Goal: Task Accomplishment & Management: Complete application form

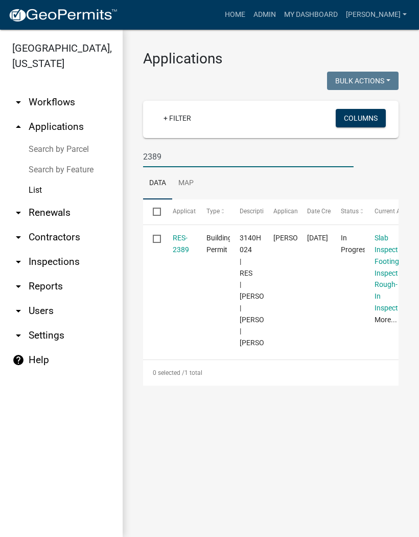
type input "2389"
click at [173, 247] on link "RES-2389" at bounding box center [181, 244] width 16 height 20
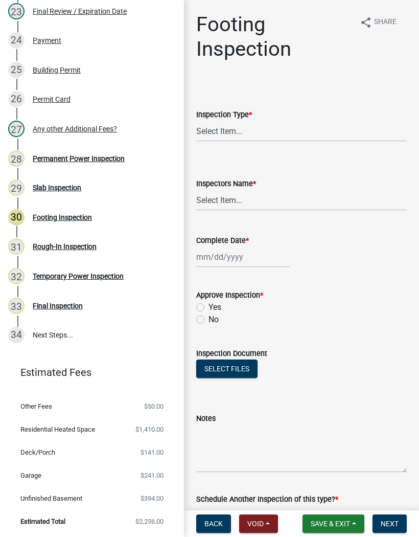
scroll to position [829, 0]
click at [77, 245] on div "Rough-In Inspection" at bounding box center [65, 247] width 64 height 7
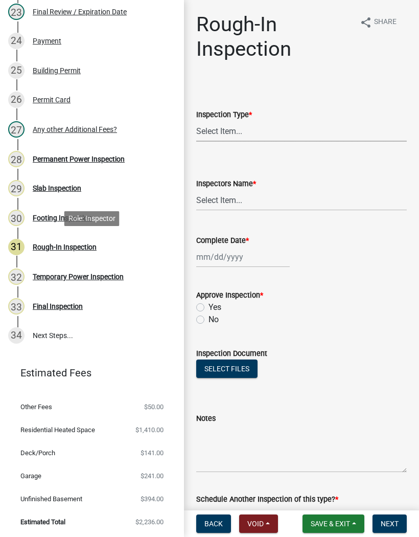
click at [269, 136] on select "Select Item... Rough-In" at bounding box center [301, 131] width 211 height 21
select select "c2274688-245b-4474-aeed-1009256ef604"
click at [240, 200] on select "Select Item... khenson (Karen Henson) j.bouhl (Joe Bouhl) Engineer / Electricia…" at bounding box center [301, 200] width 211 height 21
select select "8dfc8809-68b2-4bc3-a0d1-6f7e000e7487"
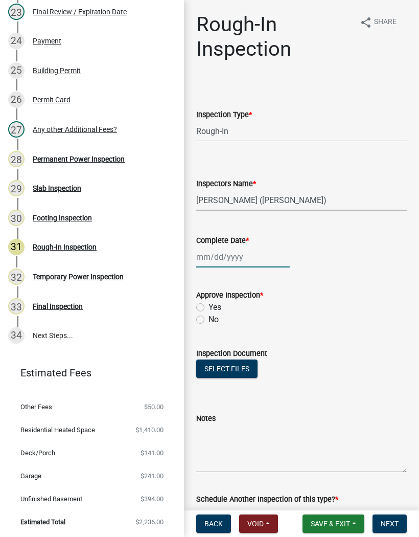
click at [228, 251] on div at bounding box center [243, 257] width 94 height 21
select select "9"
select select "2025"
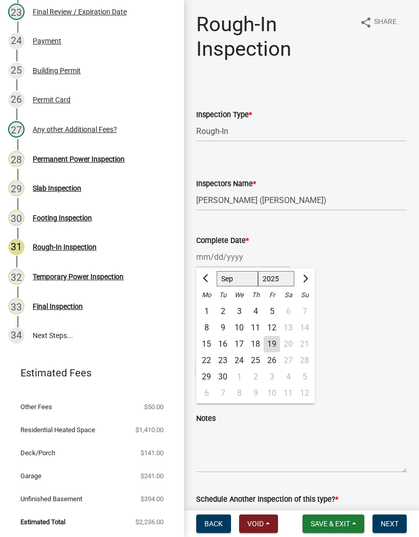
click at [276, 344] on div "19" at bounding box center [272, 344] width 16 height 16
type input "09/19/2025"
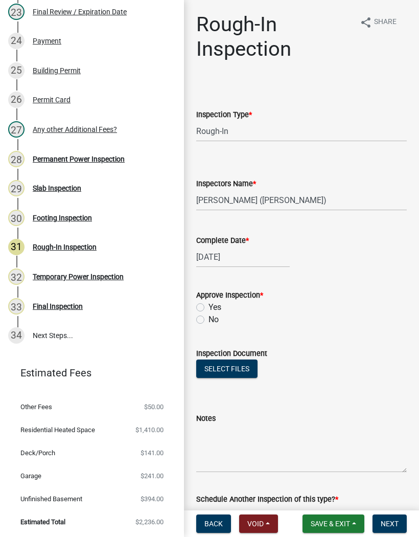
click at [209, 310] on label "Yes" at bounding box center [215, 307] width 13 height 12
click at [209, 308] on input "Yes" at bounding box center [212, 304] width 7 height 7
radio input "true"
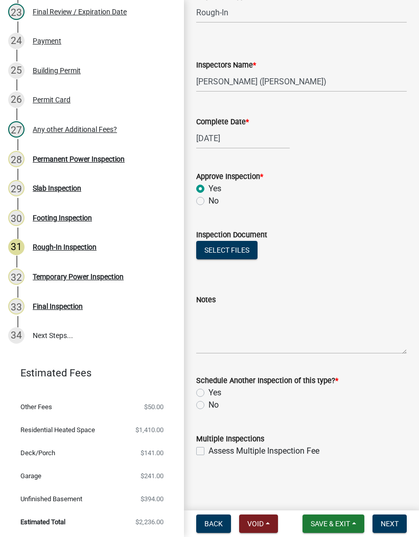
scroll to position [119, 0]
click at [209, 408] on label "No" at bounding box center [214, 405] width 10 height 12
click at [209, 406] on input "No" at bounding box center [212, 402] width 7 height 7
radio input "true"
click at [394, 516] on button "Next" at bounding box center [390, 524] width 34 height 18
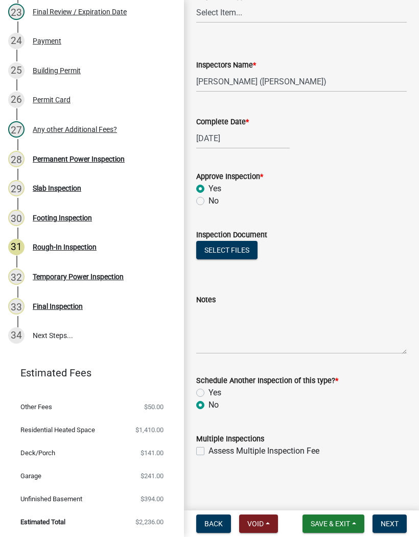
scroll to position [0, 0]
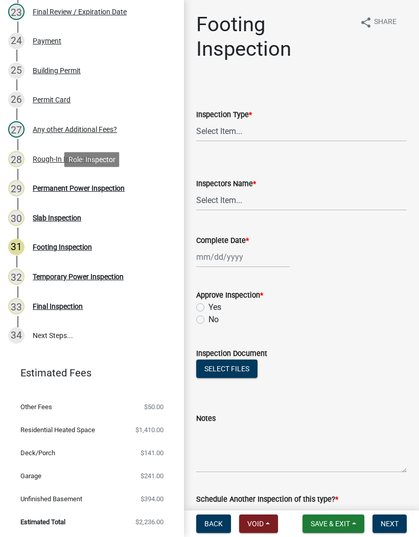
click at [102, 186] on div "Permanent Power Inspection" at bounding box center [79, 188] width 92 height 7
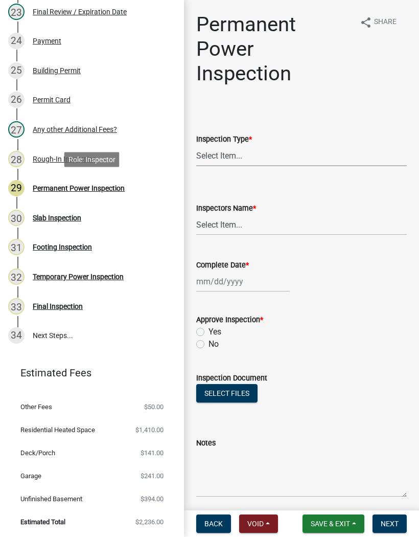
click at [235, 162] on select "Select Item... Permanent Power" at bounding box center [301, 155] width 211 height 21
select select "5c85f858-e2c6-4c2c-a92e-43b107da9ba1"
click at [235, 215] on select "Select Item... khenson (Karen Henson) j.bouhl (Joe Bouhl) Engineer / Electricia…" at bounding box center [301, 224] width 211 height 21
click at [249, 230] on select "Select Item... khenson (Karen Henson) j.bouhl (Joe Bouhl) Engineer / Electricia…" at bounding box center [301, 224] width 211 height 21
select select "8dfc8809-68b2-4bc3-a0d1-6f7e000e7487"
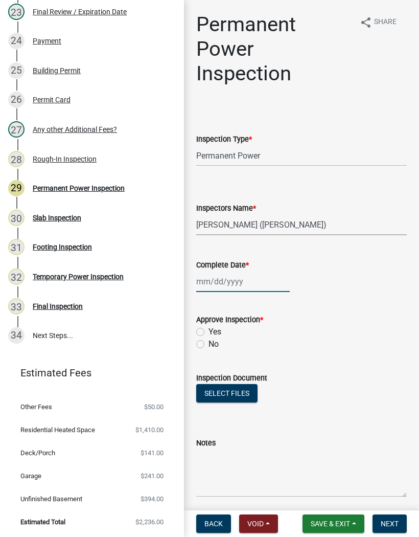
click at [226, 283] on div at bounding box center [243, 281] width 94 height 21
select select "9"
select select "2025"
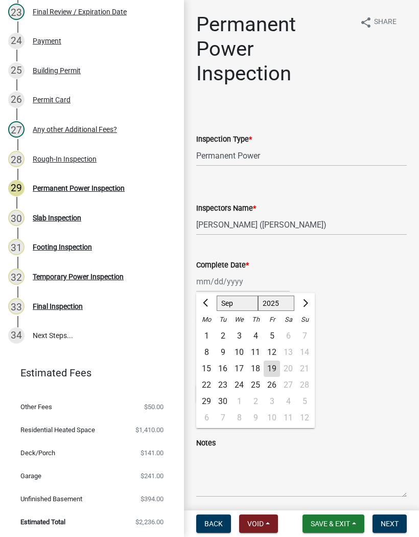
click at [269, 370] on div "19" at bounding box center [272, 369] width 16 height 16
type input "09/19/2025"
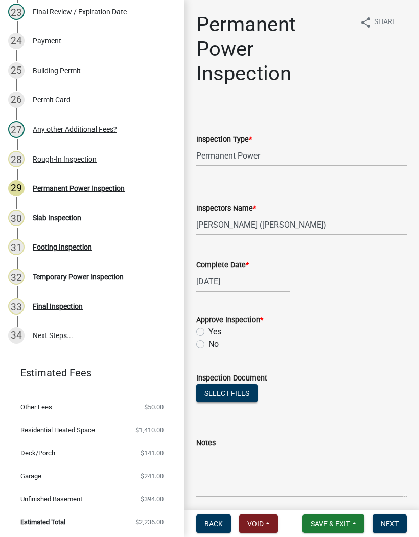
click at [209, 331] on label "Yes" at bounding box center [215, 332] width 13 height 12
click at [209, 331] on input "Yes" at bounding box center [212, 329] width 7 height 7
radio input "true"
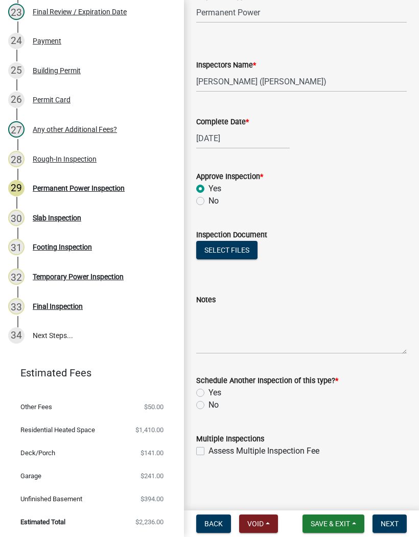
scroll to position [143, 0]
click at [206, 414] on wm-data-entity-input "Schedule Another Inspection of this type? * Yes No" at bounding box center [301, 391] width 211 height 58
click at [209, 408] on label "No" at bounding box center [214, 405] width 10 height 12
click at [209, 406] on input "No" at bounding box center [212, 402] width 7 height 7
radio input "true"
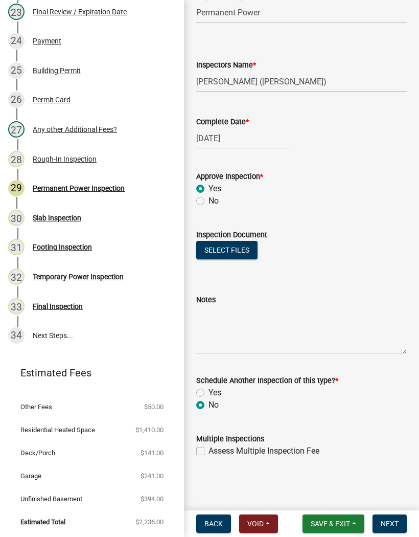
click at [396, 521] on span "Next" at bounding box center [390, 524] width 18 height 8
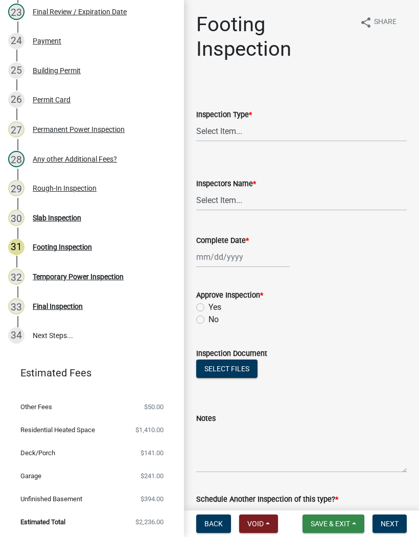
click at [338, 518] on button "Save & Exit" at bounding box center [334, 524] width 62 height 18
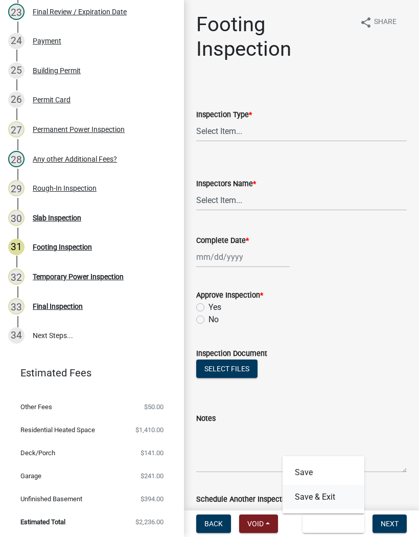
click at [326, 507] on button "Save & Exit" at bounding box center [324, 497] width 82 height 25
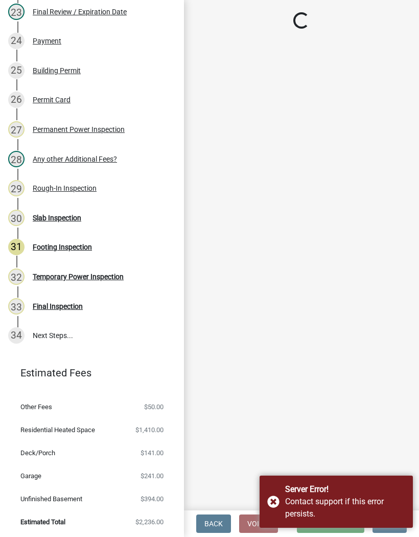
click at [278, 503] on div "Server Error! Contact support if this error persists." at bounding box center [336, 502] width 153 height 52
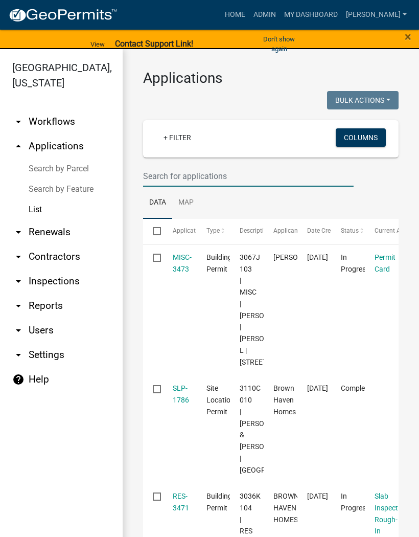
click at [164, 176] on input "text" at bounding box center [248, 176] width 211 height 21
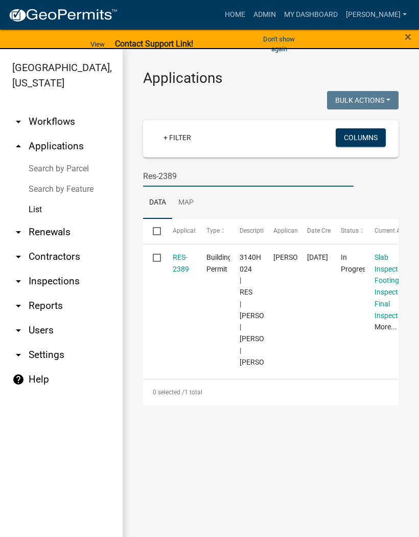
type input "Res-2389"
click at [176, 259] on link "RES-2389" at bounding box center [181, 263] width 16 height 20
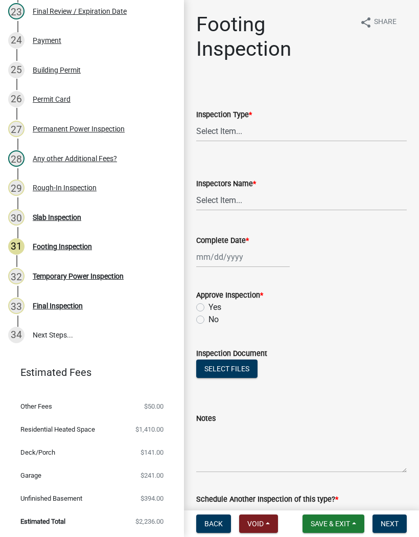
scroll to position [829, 0]
click at [339, 522] on span "Save & Exit" at bounding box center [330, 524] width 39 height 8
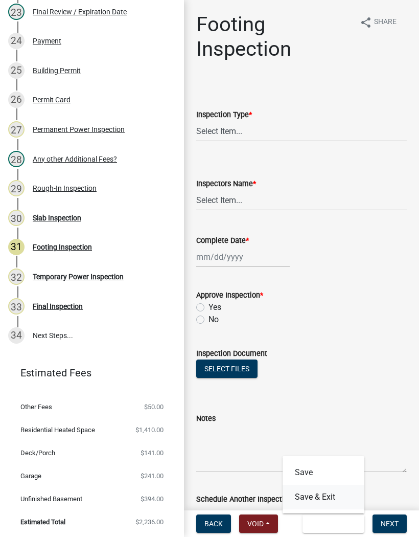
click at [330, 500] on button "Save & Exit" at bounding box center [324, 497] width 82 height 25
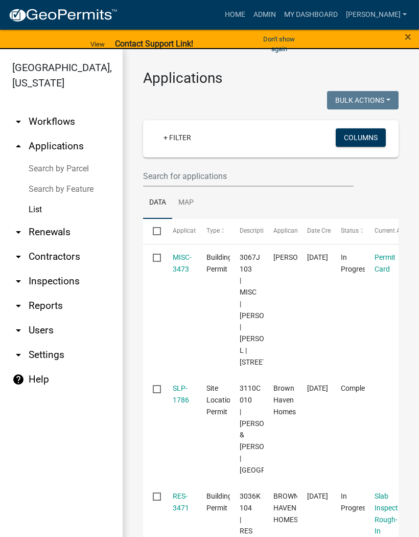
click at [405, 39] on span "×" at bounding box center [408, 37] width 7 height 14
